Goal: Find specific page/section: Locate a particular part of the current website

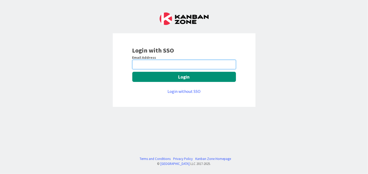
click at [180, 65] on input "email" at bounding box center [184, 64] width 104 height 9
type input "Balajimanohar.Mali@mrcglobal.com"
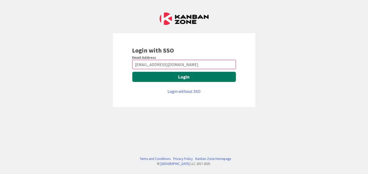
click at [141, 77] on button "Login" at bounding box center [184, 77] width 104 height 10
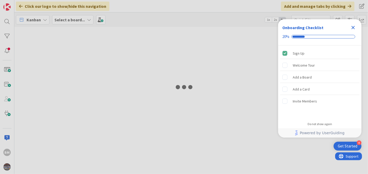
type input "1943"
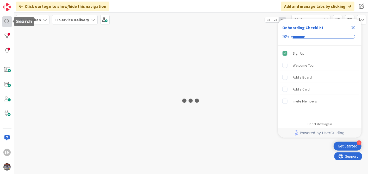
click at [9, 20] on div at bounding box center [7, 21] width 10 height 10
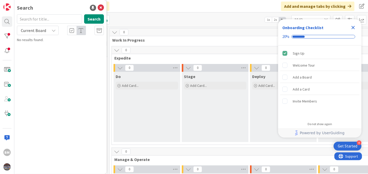
click at [36, 20] on input "text" at bounding box center [49, 18] width 65 height 9
type input "1505"
click at [47, 42] on b "IT Service Delivery ›" at bounding box center [38, 41] width 29 height 4
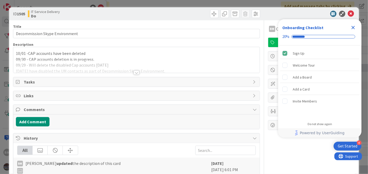
click at [352, 27] on icon "Close Checklist" at bounding box center [352, 27] width 3 height 3
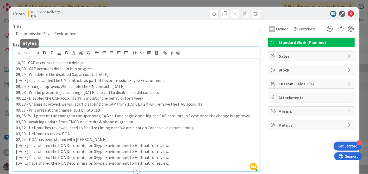
click at [16, 53] on div "BM Balaji Mali just joined 10/01 -CAP accounts have been deleted 09/30 - CAP ac…" at bounding box center [136, 109] width 246 height 124
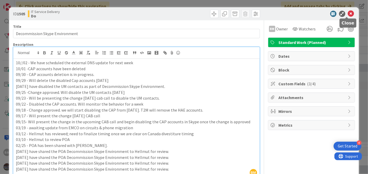
click at [348, 14] on icon at bounding box center [351, 14] width 6 height 6
